Goal: Feedback & Contribution: Contribute content

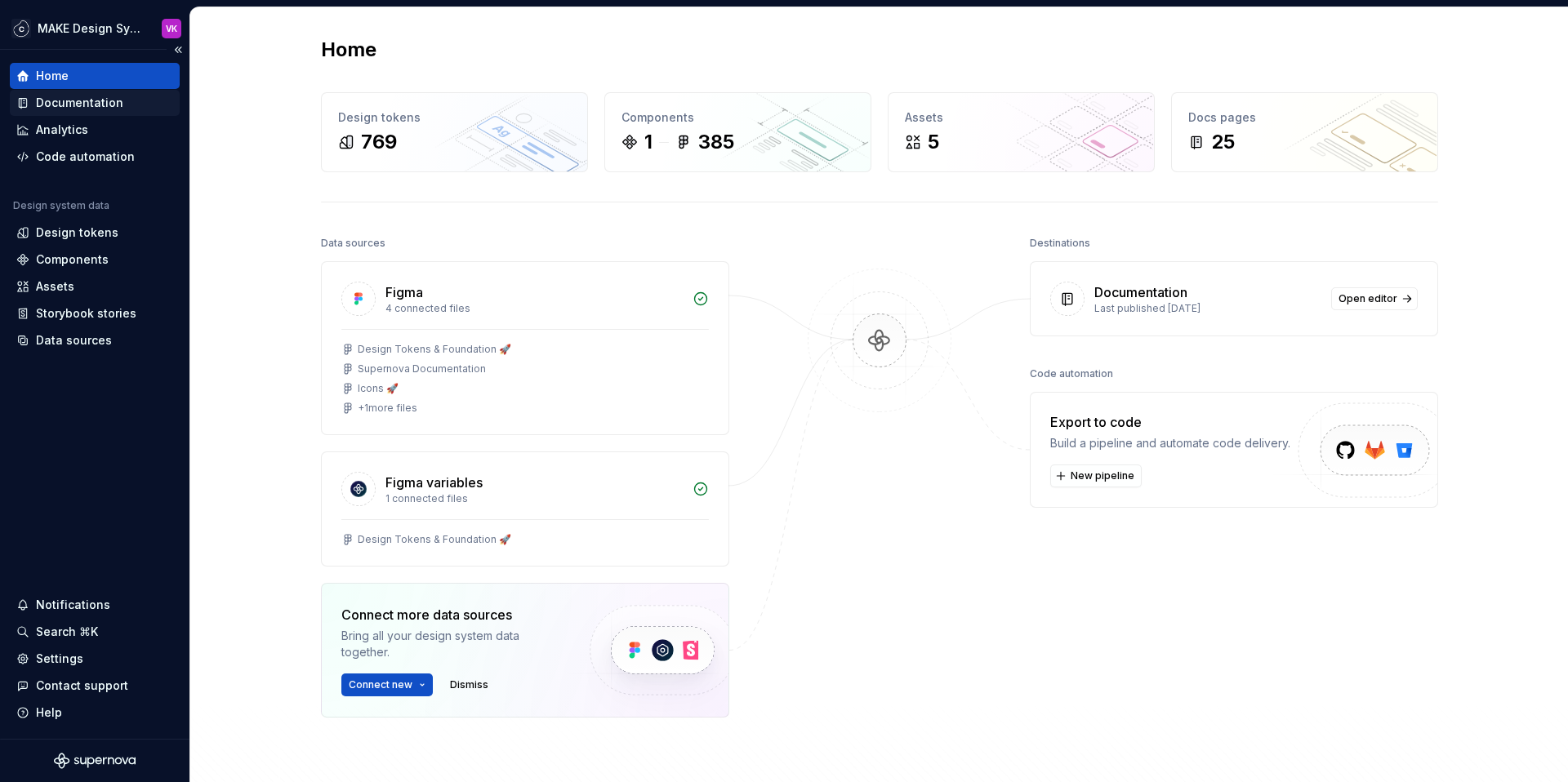
click at [77, 104] on div "Documentation" at bounding box center [79, 102] width 87 height 16
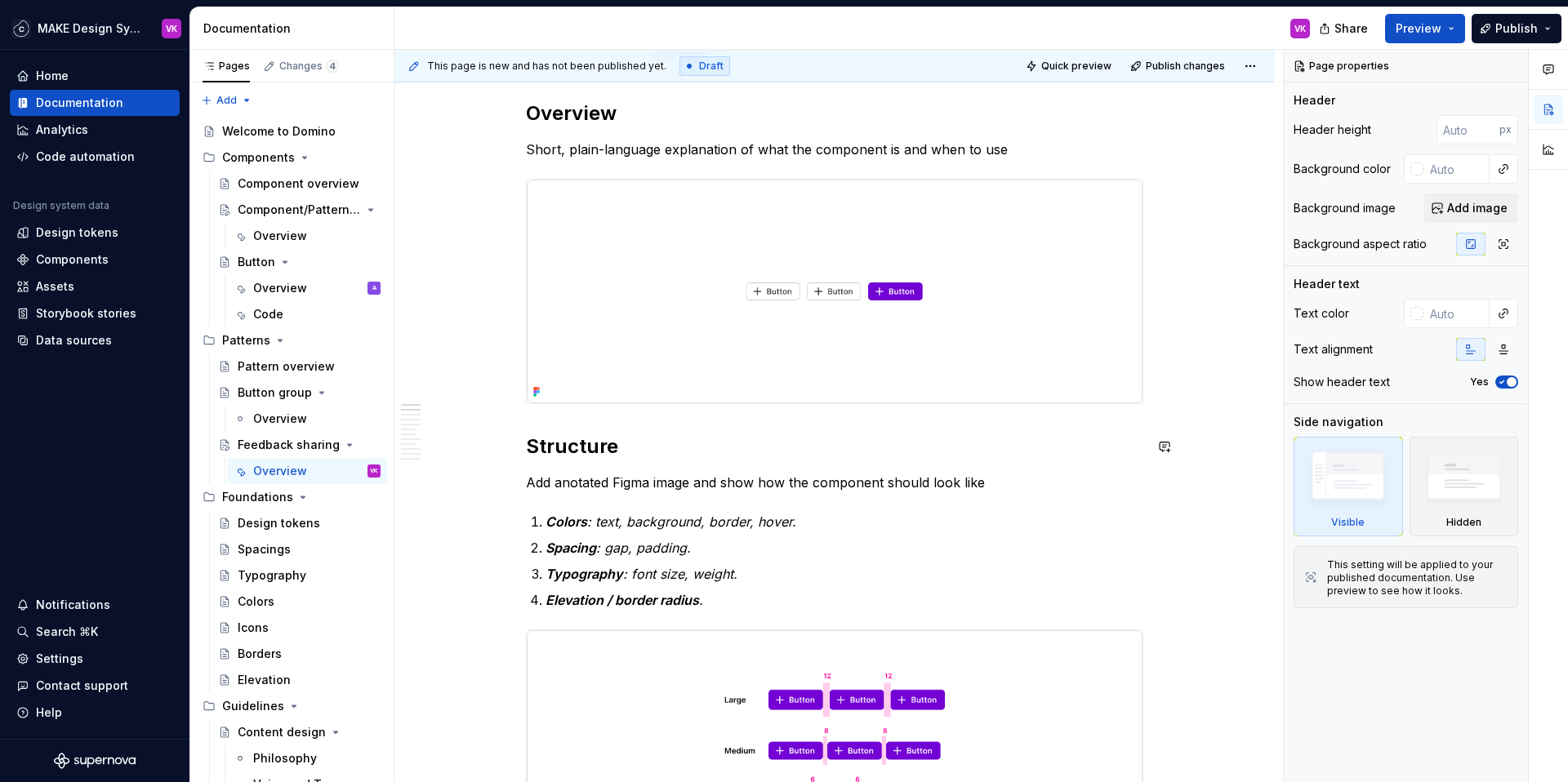
scroll to position [352, 0]
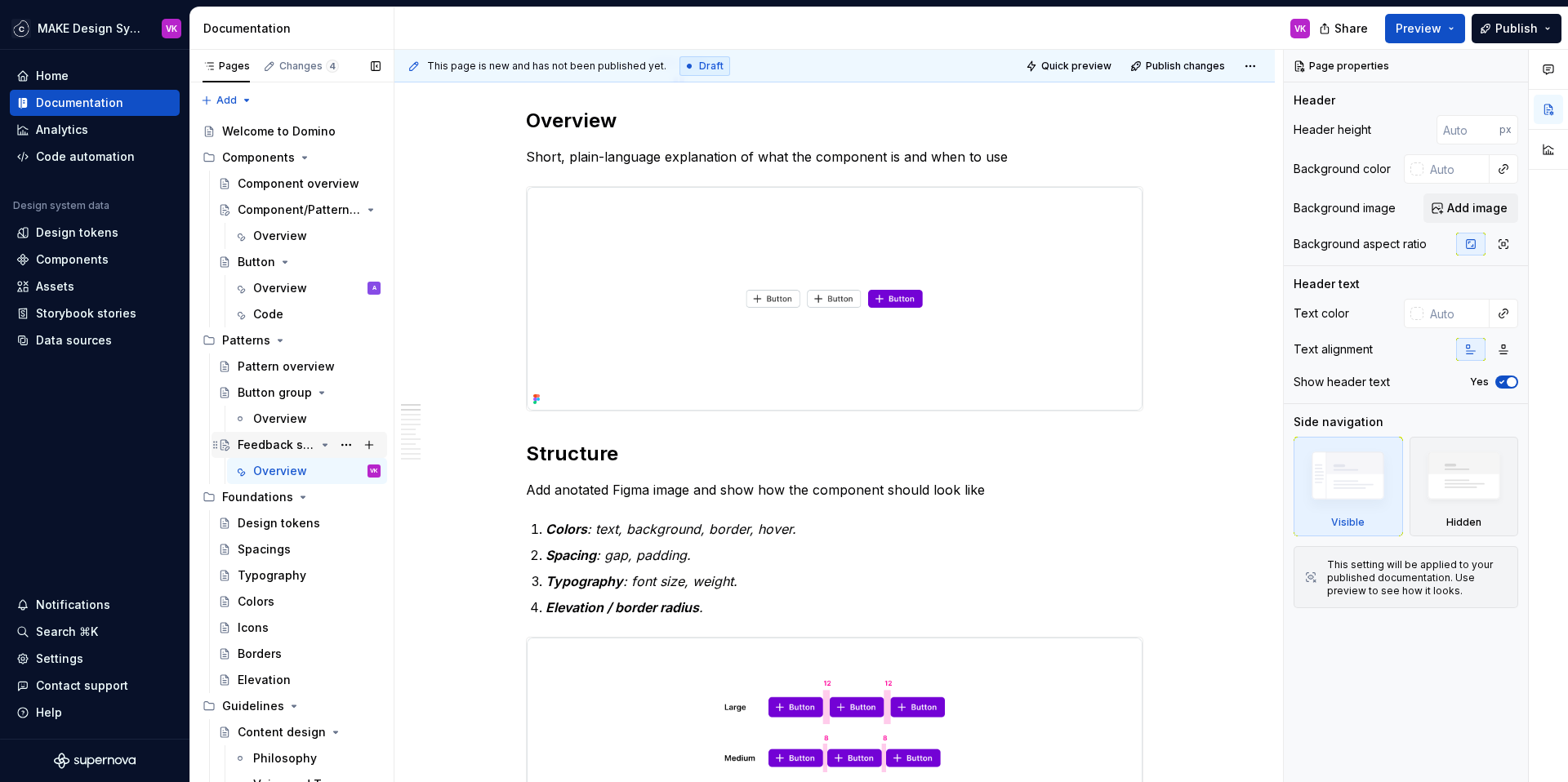
click at [269, 442] on div "Feedback sharing" at bounding box center [276, 445] width 78 height 16
click at [272, 466] on div "Overview" at bounding box center [280, 471] width 54 height 16
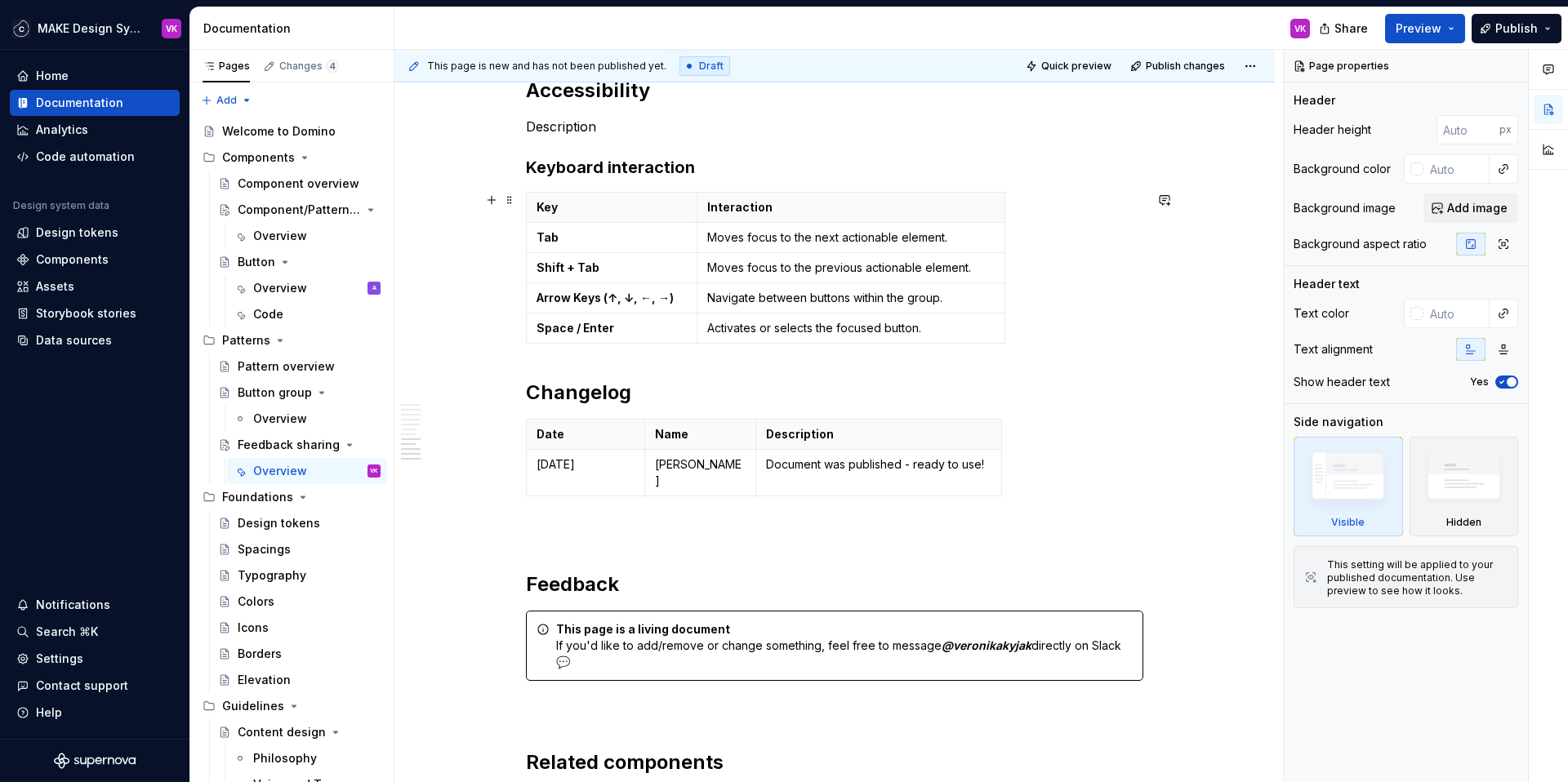
scroll to position [4145, 0]
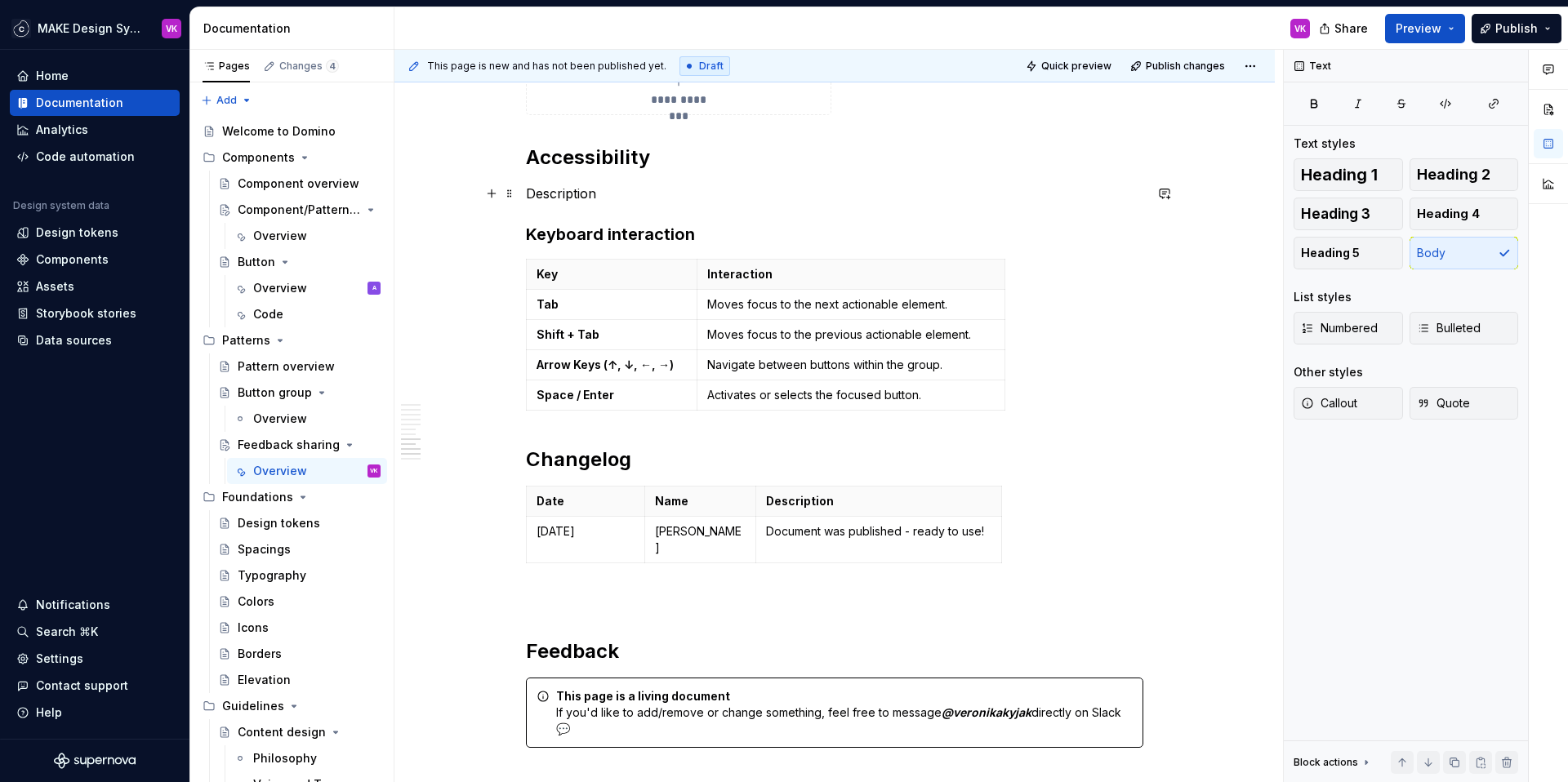
drag, startPoint x: 1038, startPoint y: 401, endPoint x: 533, endPoint y: 193, distance: 546.2
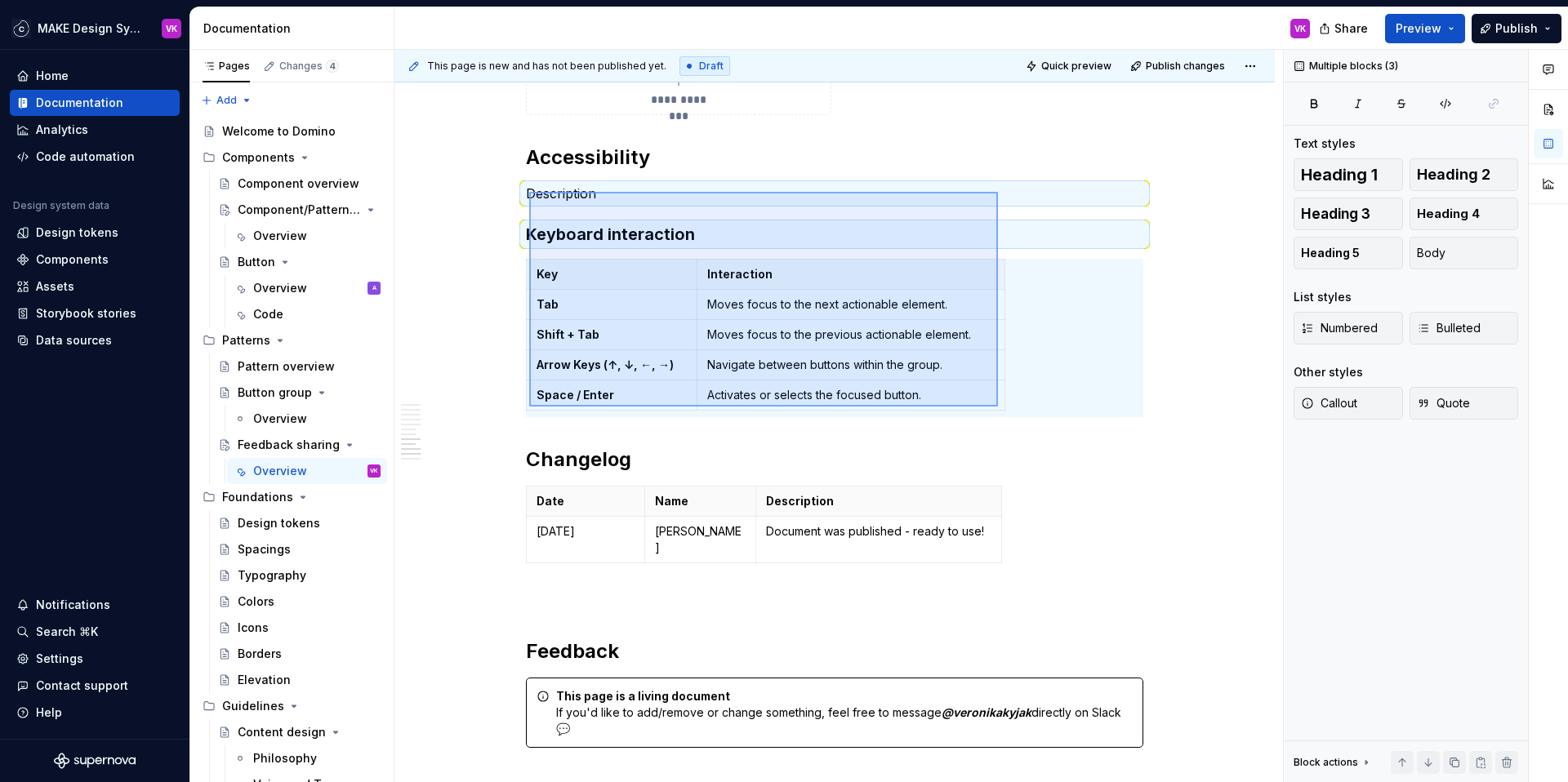
drag, startPoint x: 530, startPoint y: 192, endPoint x: 998, endPoint y: 406, distance: 514.6
click at [998, 406] on div "**********" at bounding box center [839, 416] width 888 height 733
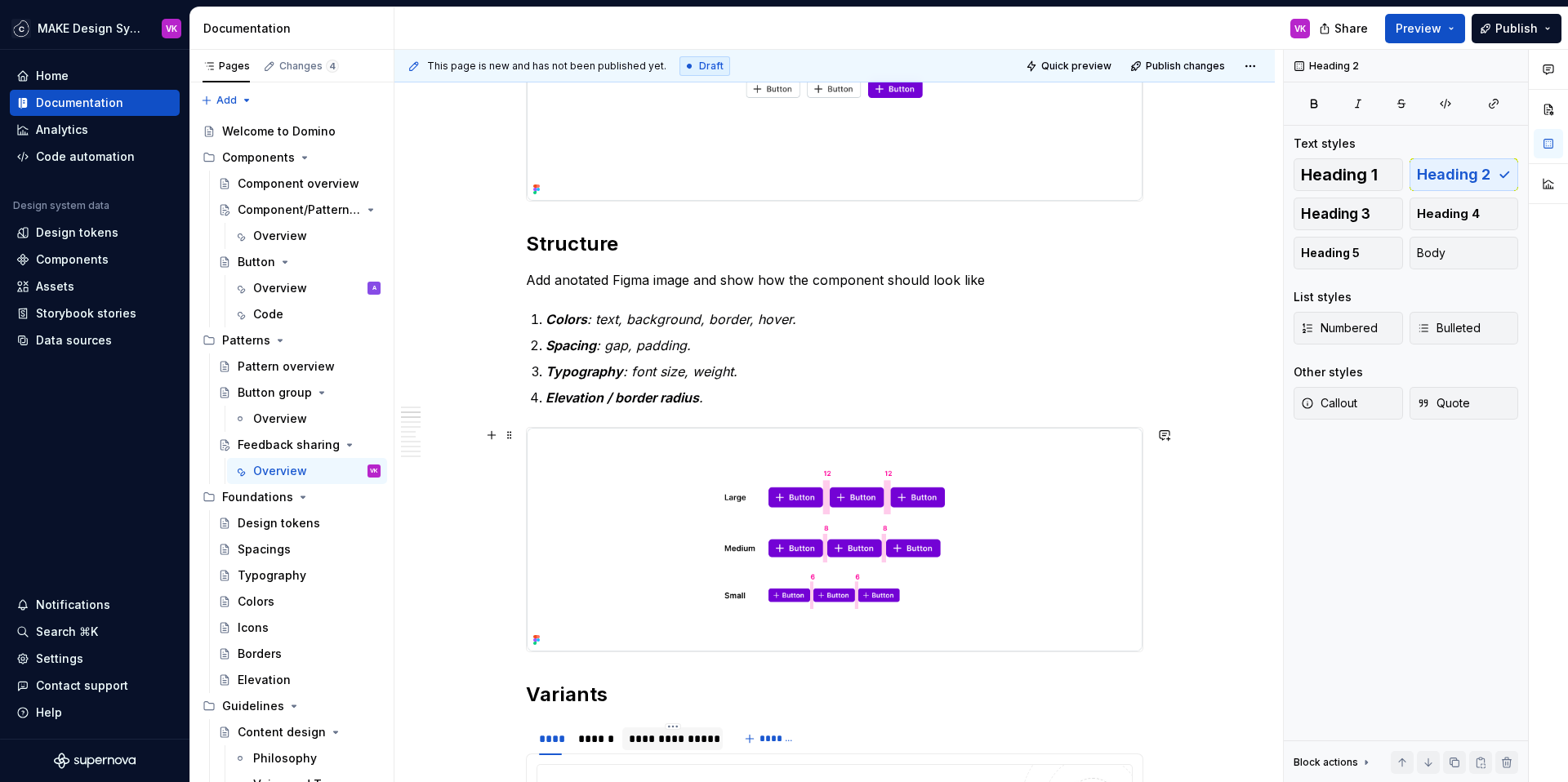
scroll to position [560, 0]
type textarea "*"
